Goal: Task Accomplishment & Management: Use online tool/utility

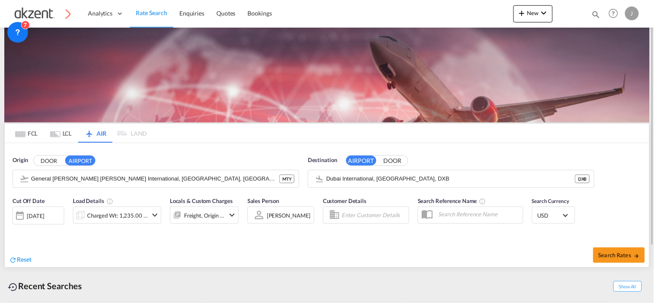
drag, startPoint x: 31, startPoint y: 132, endPoint x: 377, endPoint y: 303, distance: 385.6
click at [31, 132] on md-tab-item "FCL" at bounding box center [26, 133] width 35 height 19
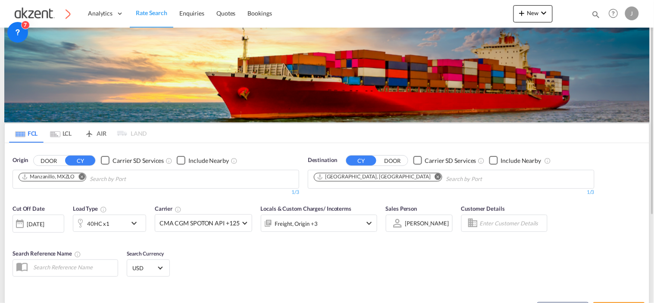
click at [84, 179] on md-icon "Remove" at bounding box center [82, 176] width 6 height 6
paste input "Hai [PERSON_NAME] port"
type input "H"
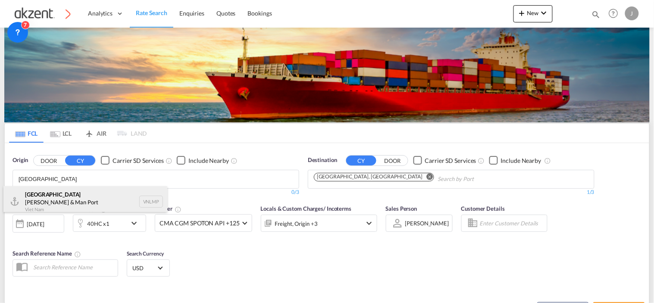
type input "[GEOGRAPHIC_DATA]"
click at [144, 197] on div "Vietnam [PERSON_NAME] & Man Port Viet Nam VNLMP" at bounding box center [85, 201] width 164 height 31
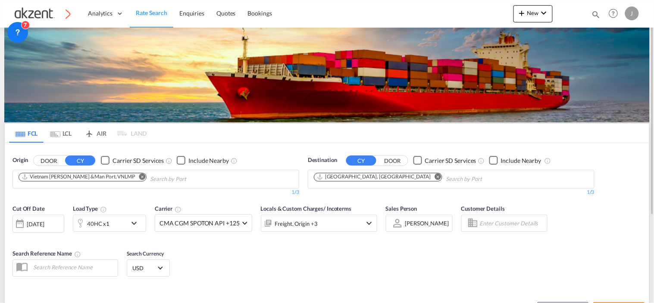
click at [435, 177] on md-icon "Remove" at bounding box center [438, 176] width 6 height 6
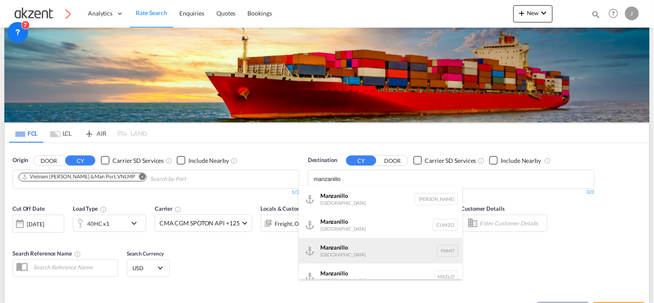
scroll to position [10, 0]
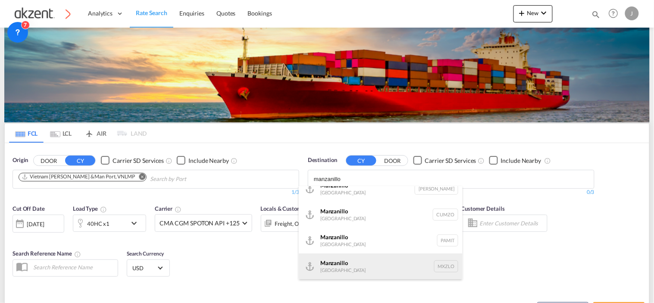
type input "manzanillo"
click at [440, 269] on div "Manzanillo [GEOGRAPHIC_DATA] [GEOGRAPHIC_DATA]" at bounding box center [381, 267] width 164 height 26
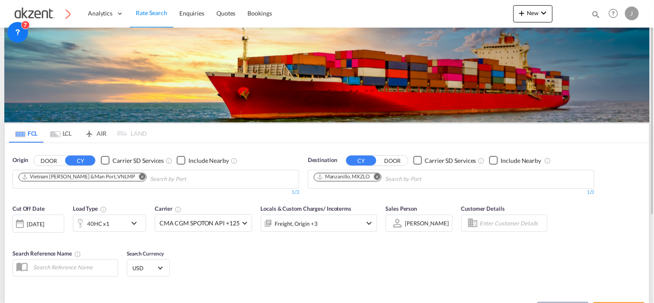
scroll to position [0, 0]
